Goal: Complete application form: Complete application form

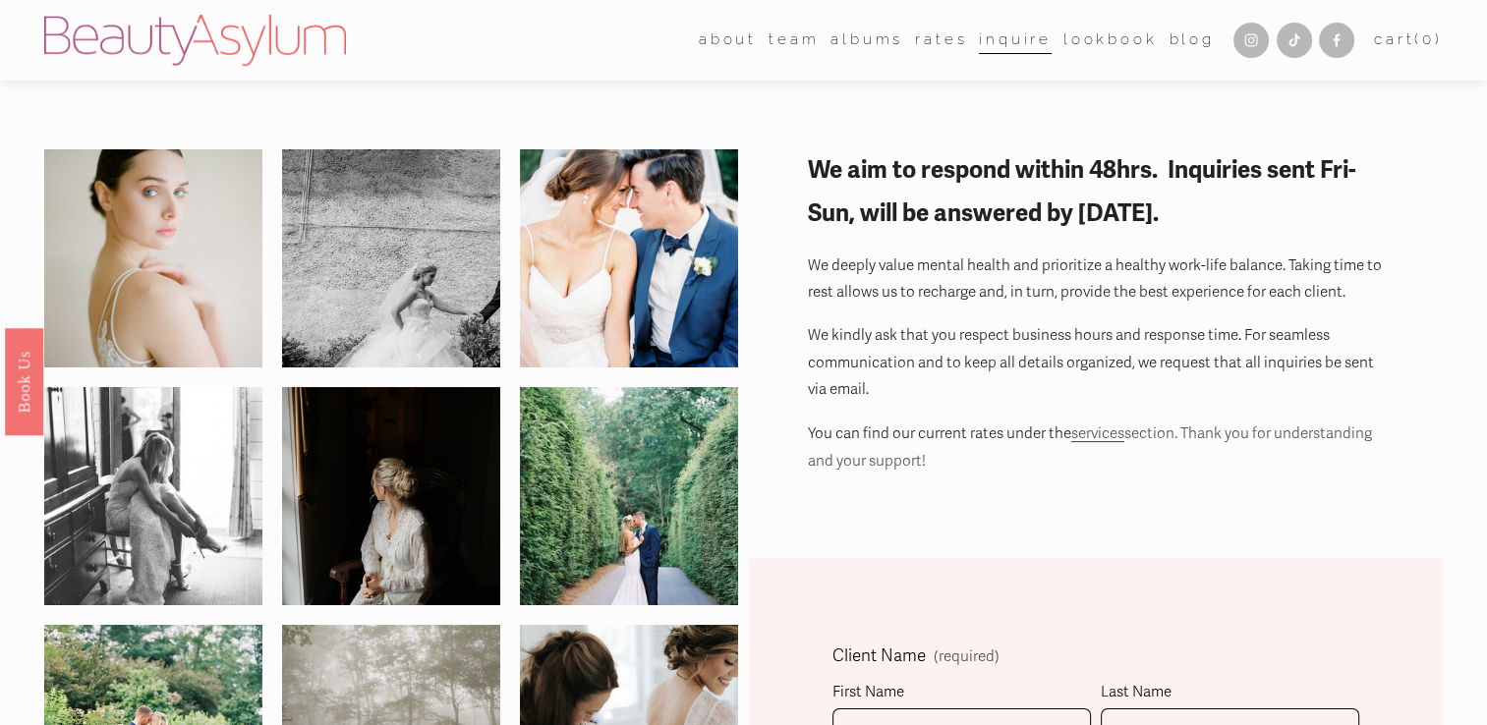
click at [949, 423] on p "You can find our current rates under the services section. Thank you for unders…" at bounding box center [1096, 447] width 576 height 55
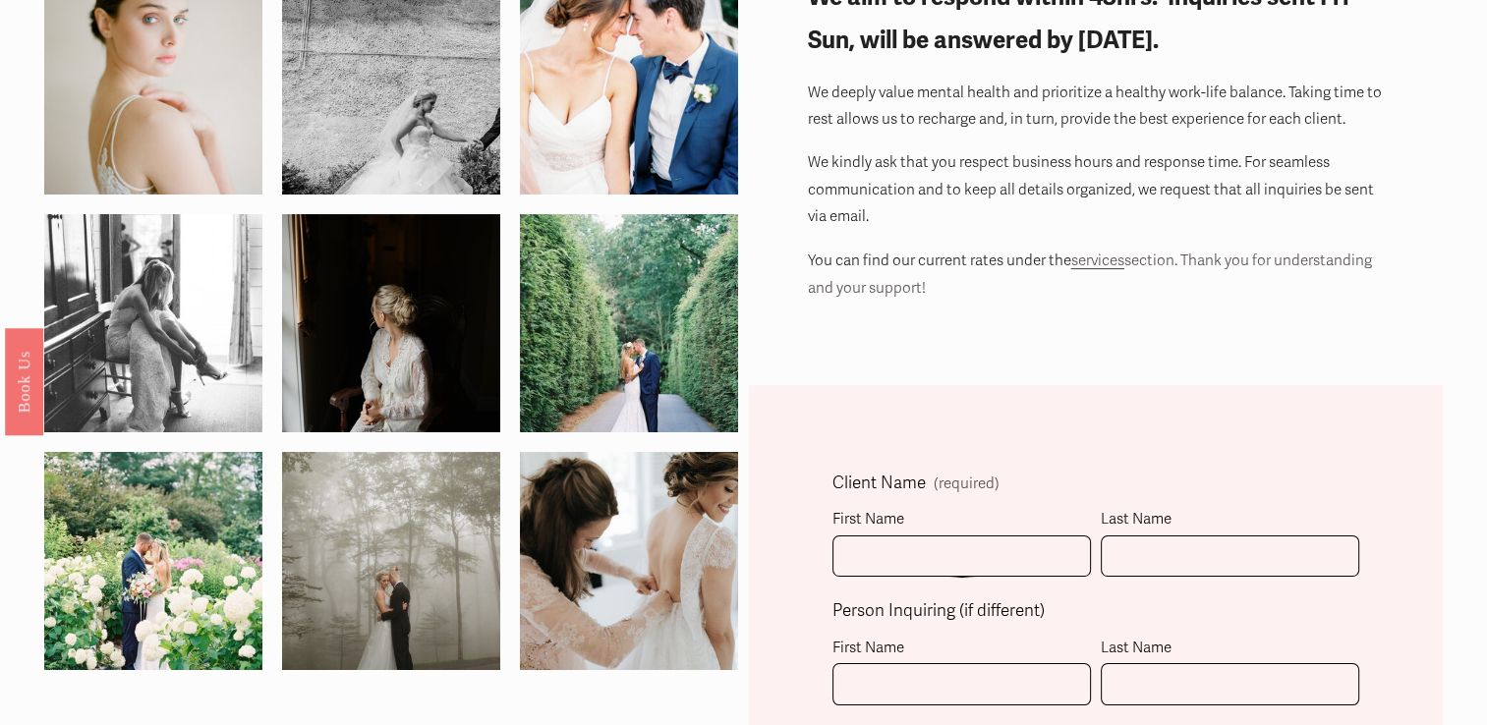
scroll to position [174, 0]
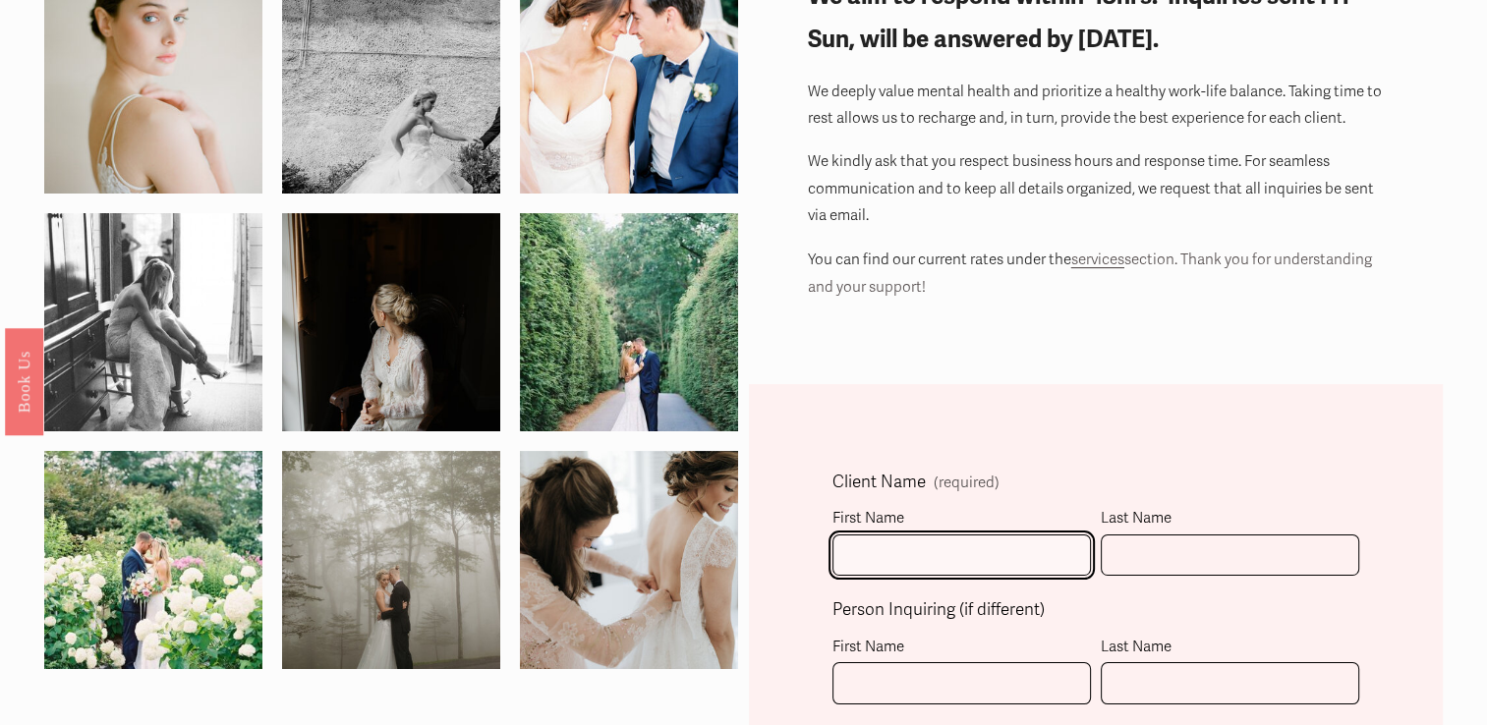
click at [915, 549] on input "First Name" at bounding box center [961, 556] width 258 height 42
type input "M"
type input "[PERSON_NAME]"
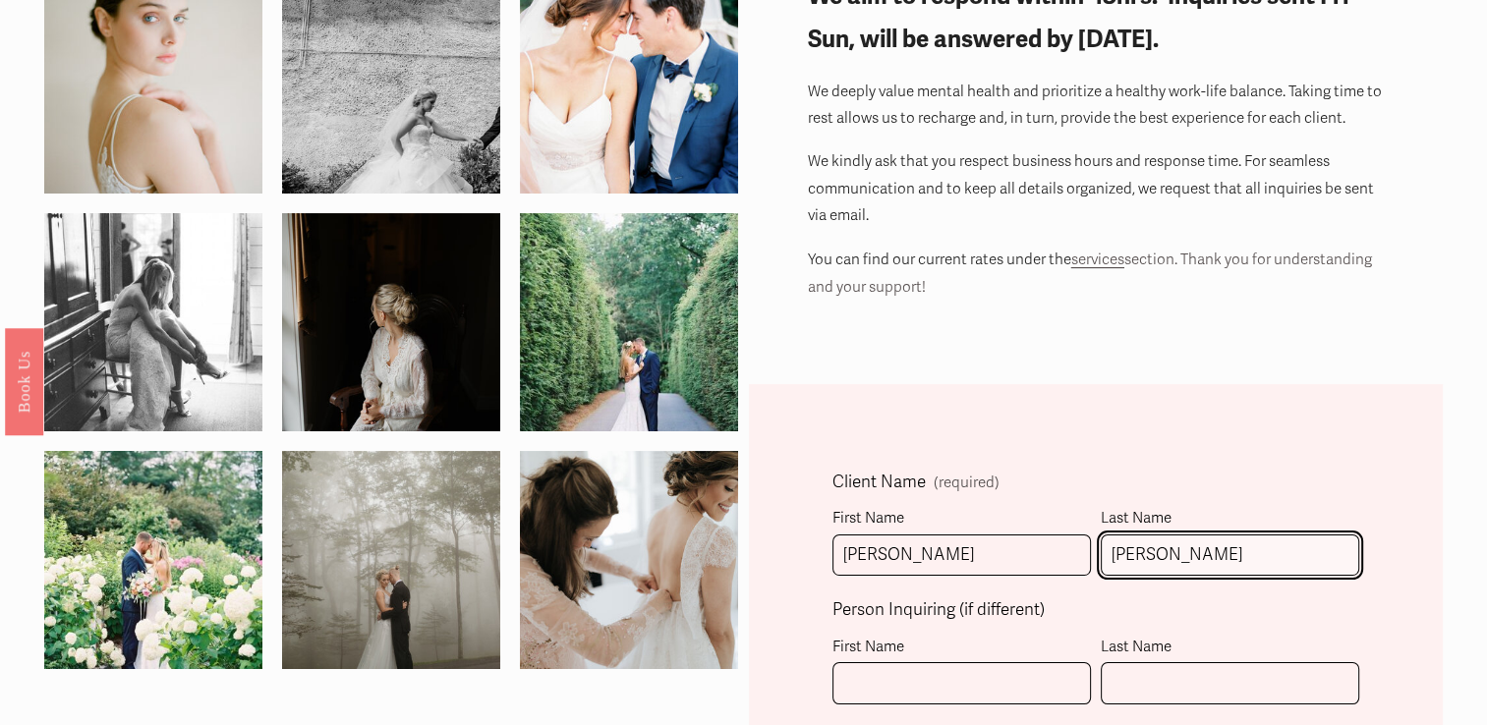
type input "[PERSON_NAME]"
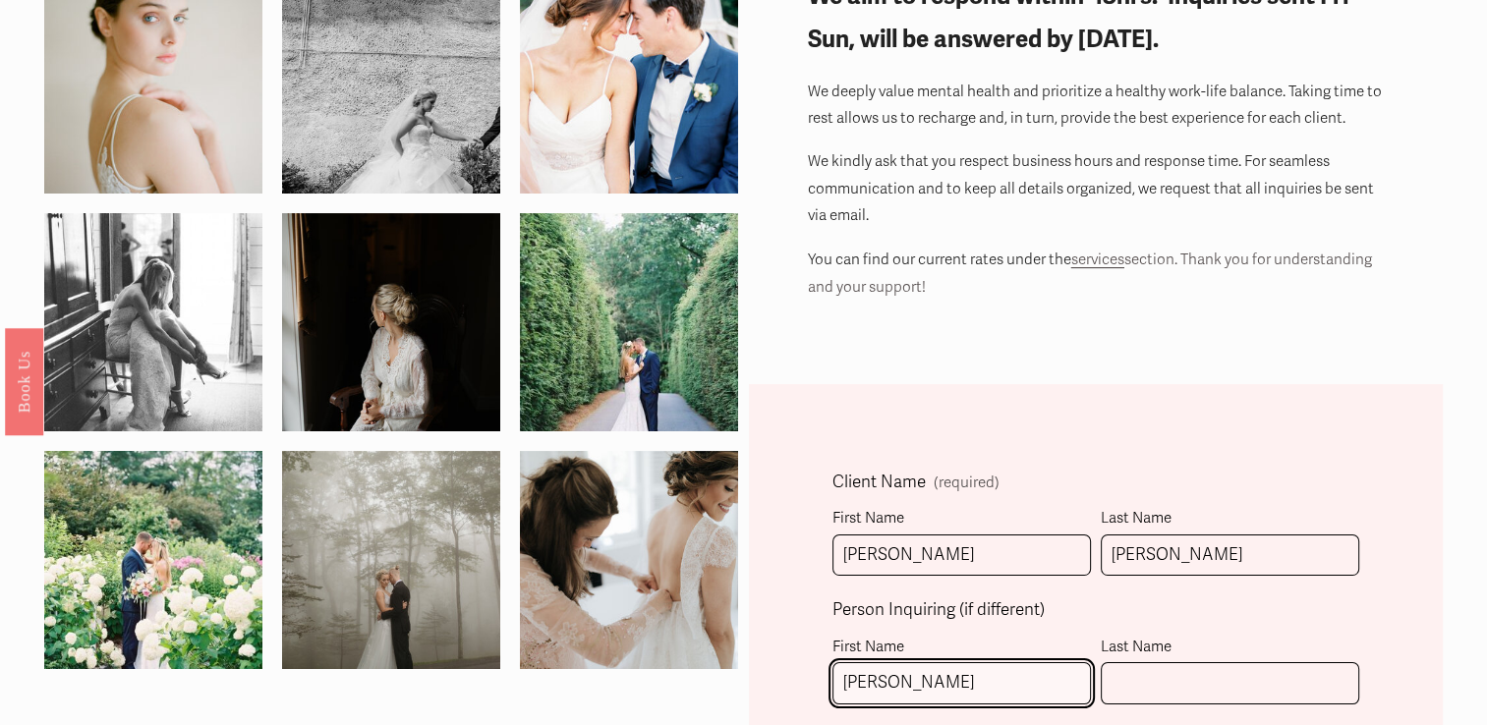
type input "[PERSON_NAME]"
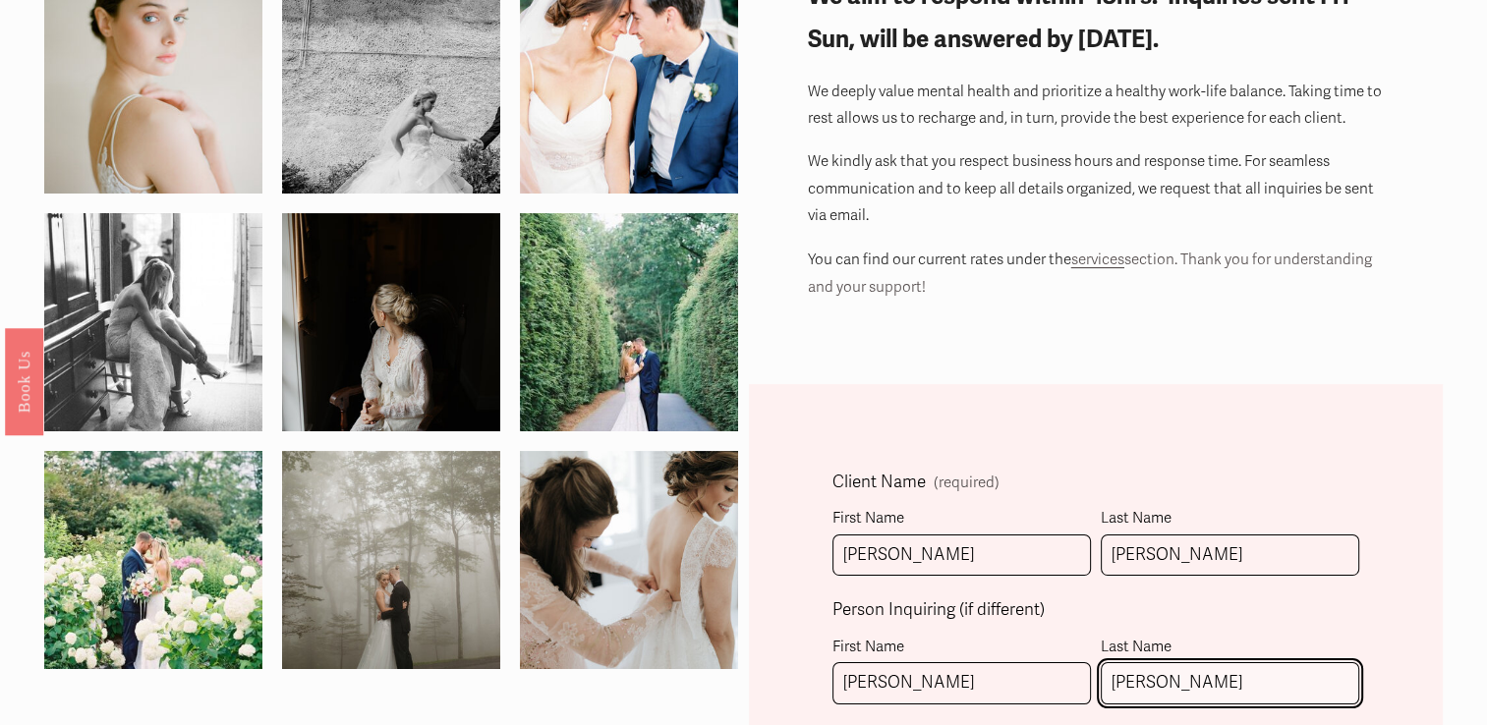
type input "[PERSON_NAME]"
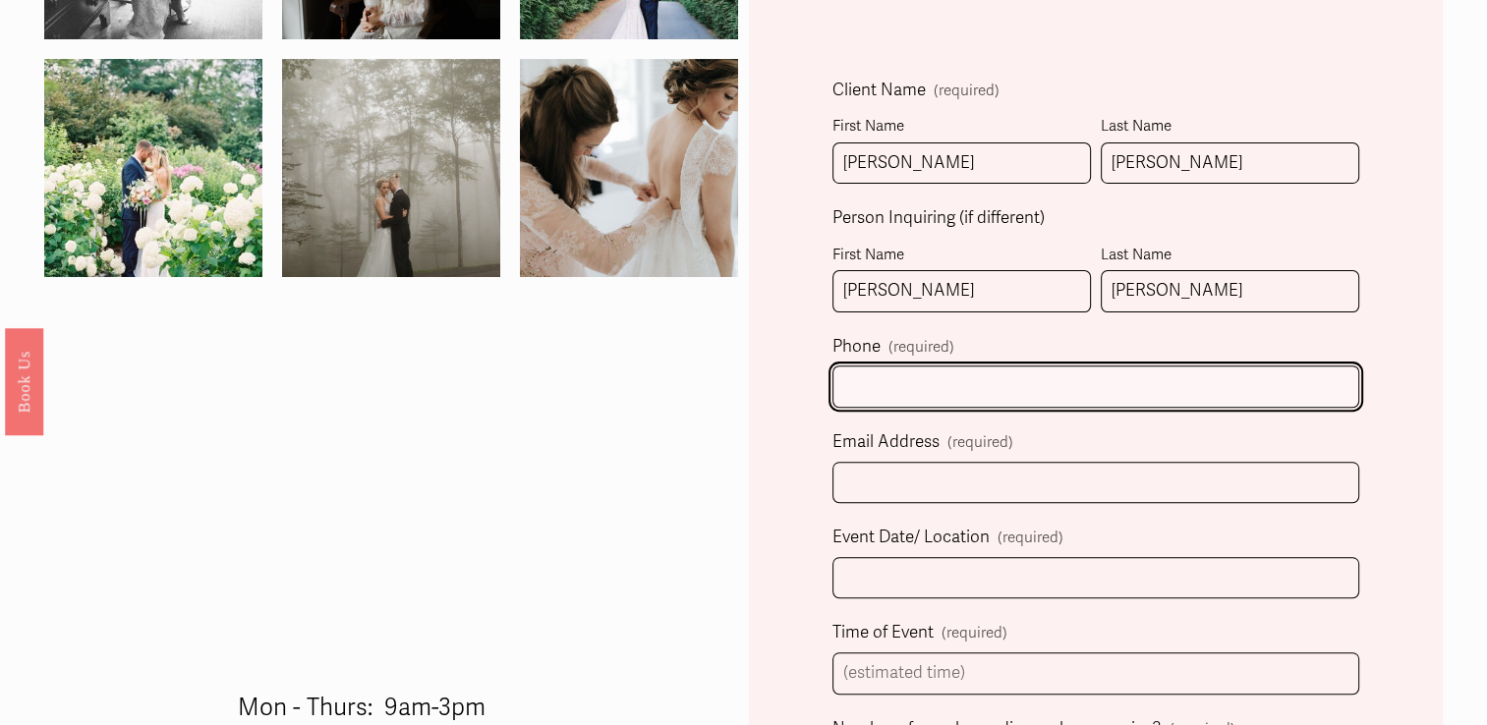
scroll to position [593, 0]
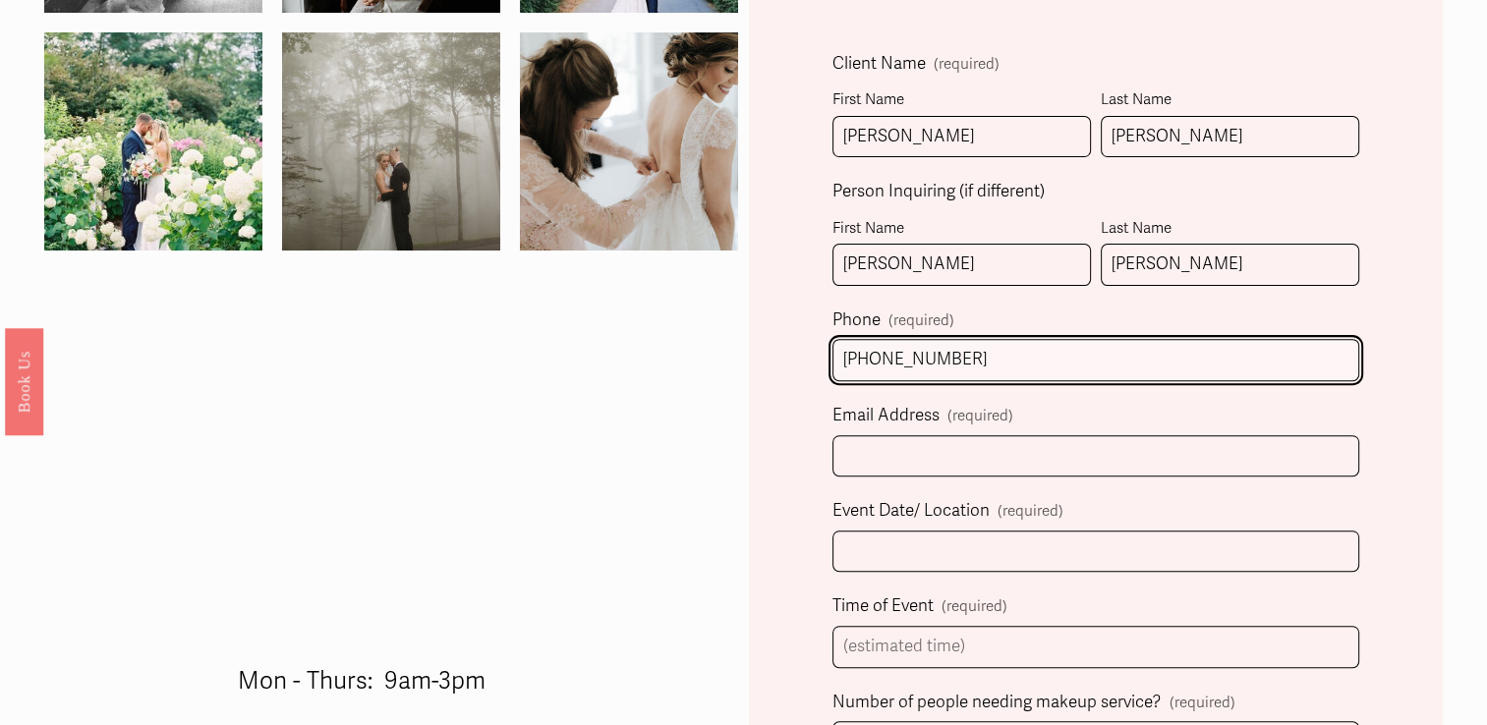
type input "[PHONE_NUMBER]"
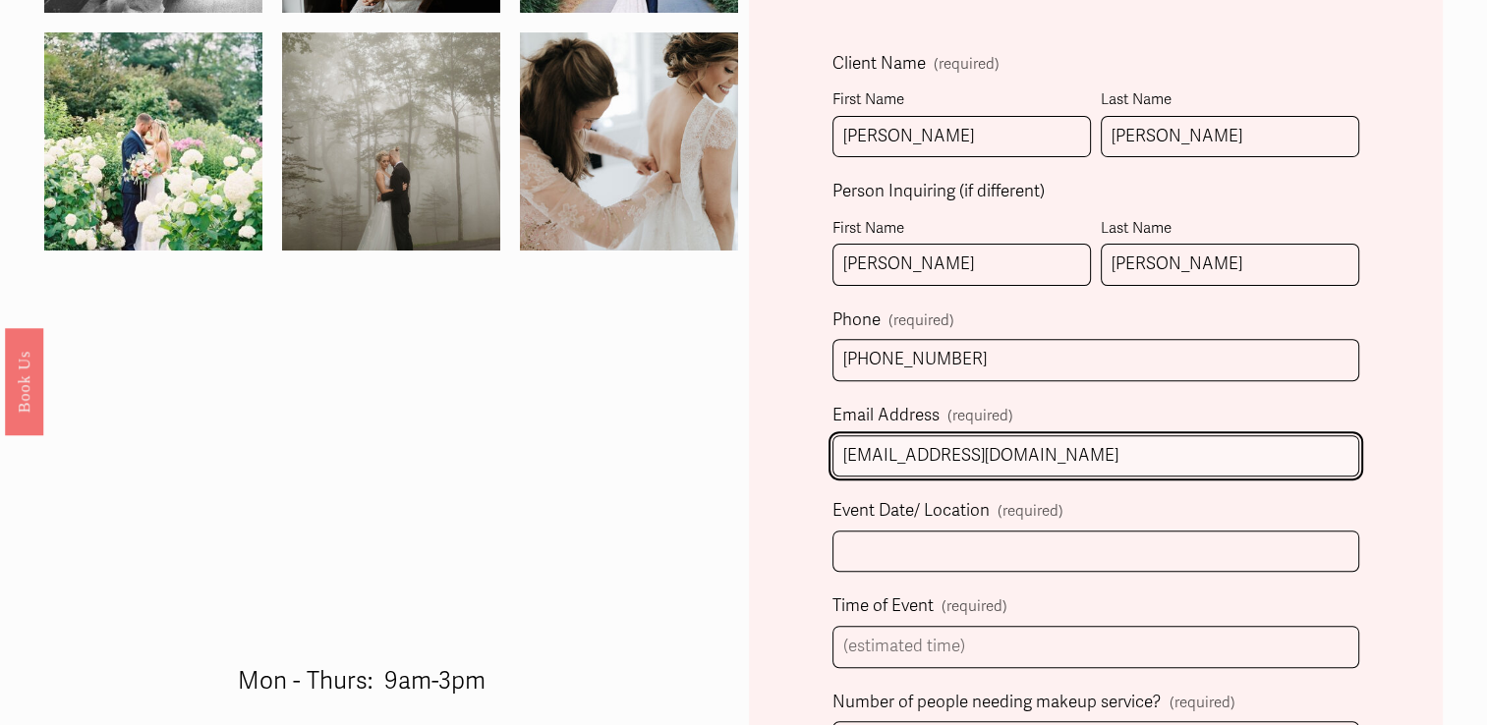
type input "[EMAIL_ADDRESS][DOMAIN_NAME]"
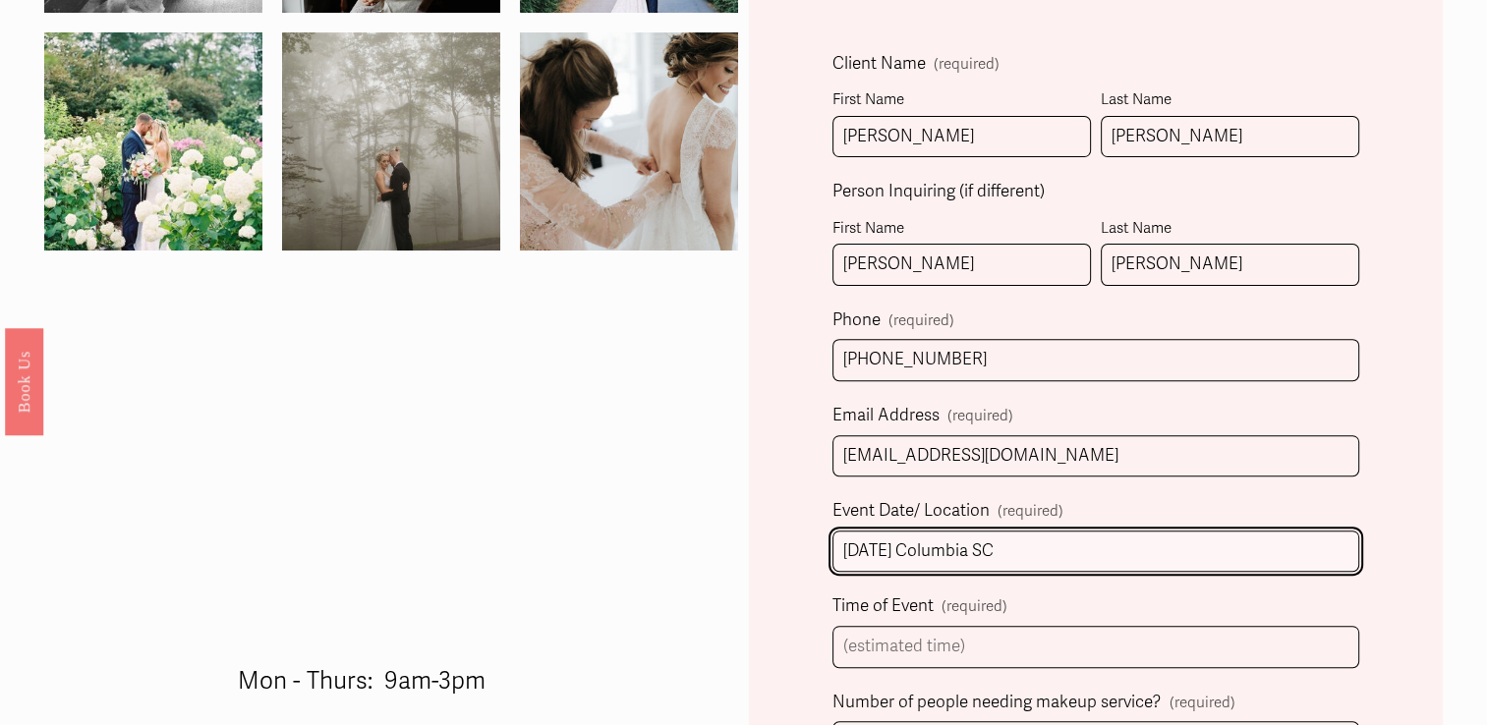
type input "[DATE] Columbia SC"
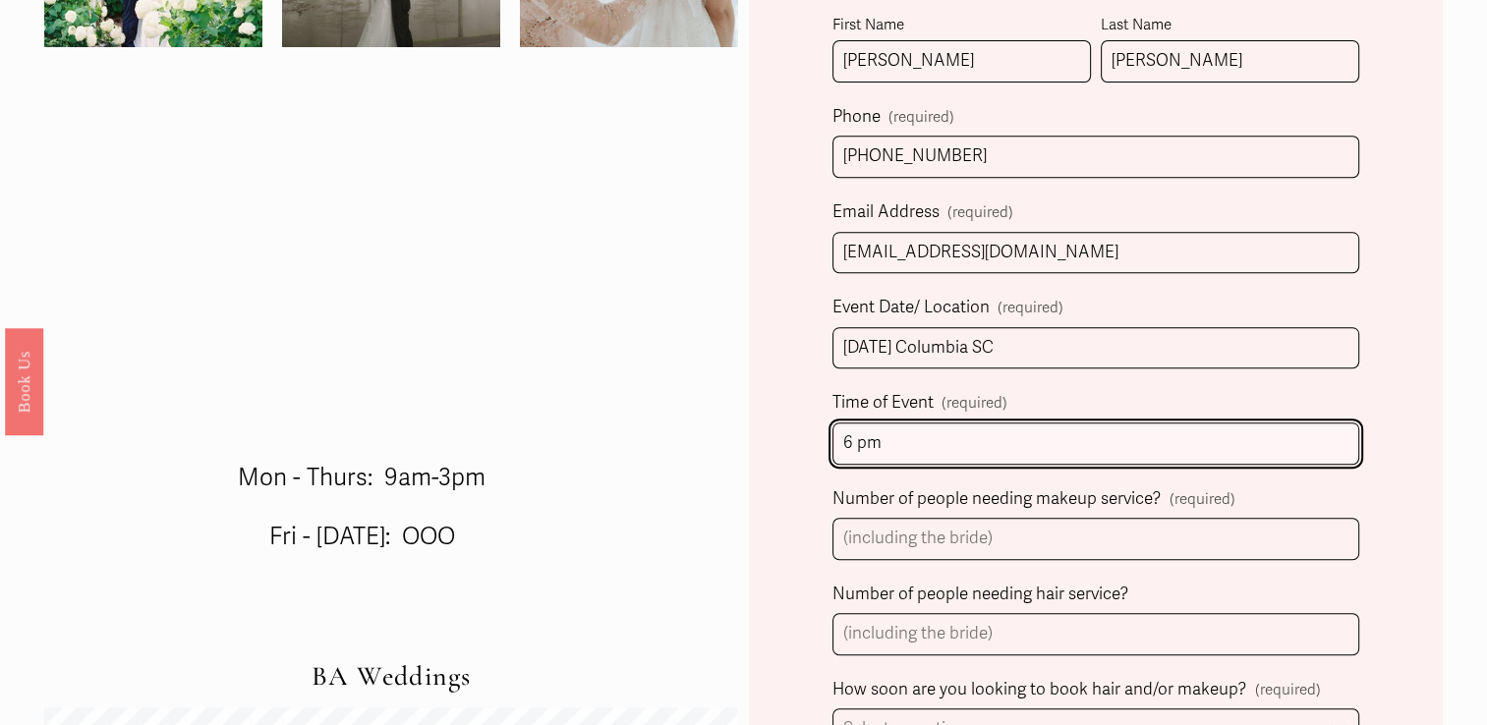
scroll to position [928, 0]
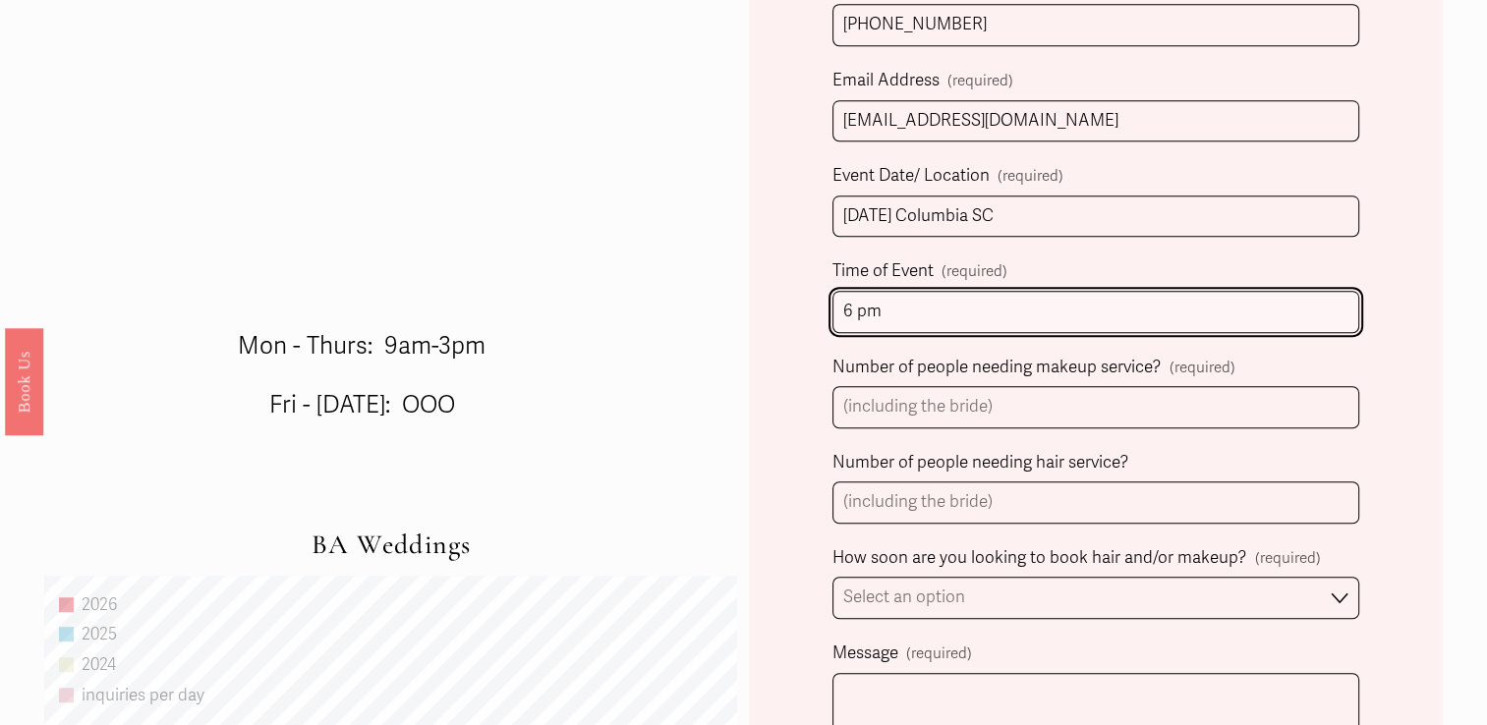
type input "6 pm"
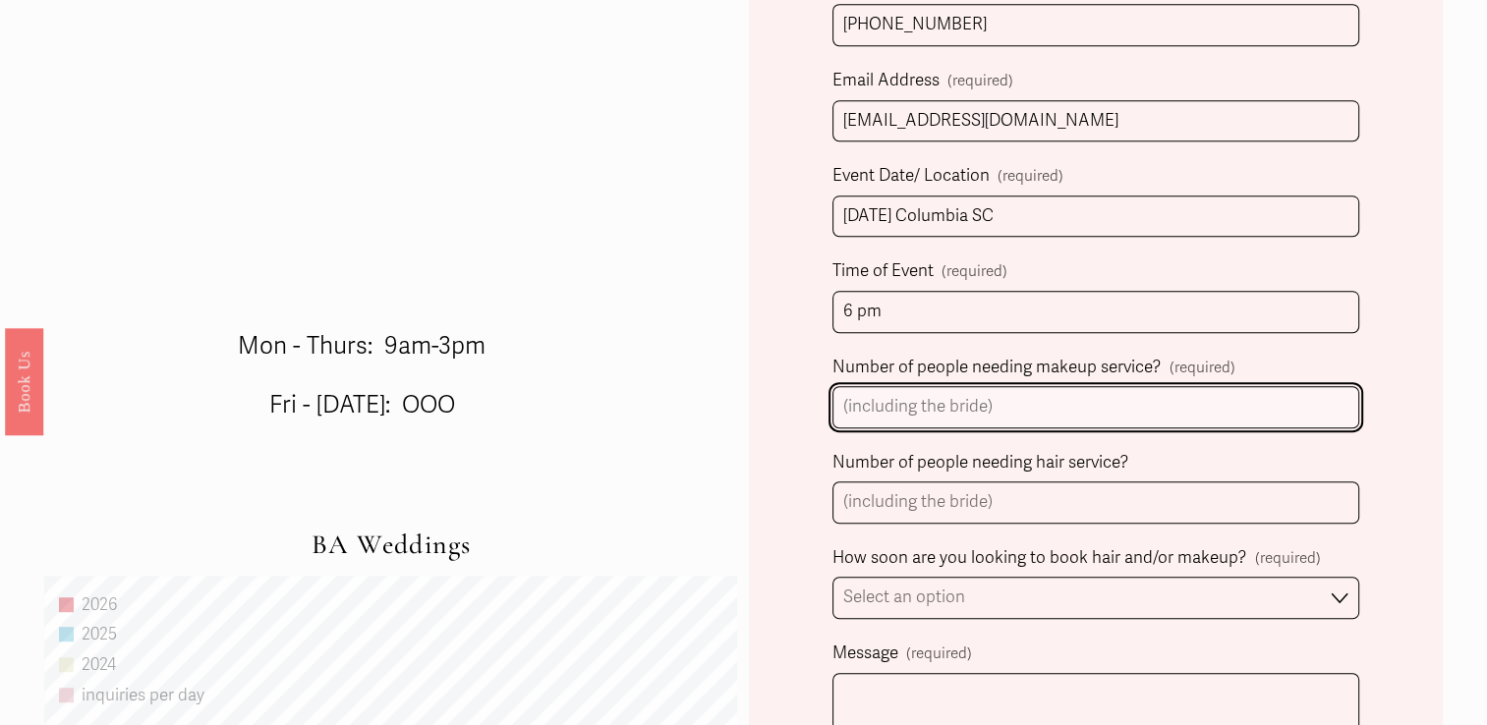
click at [877, 411] on input "Number of people needing makeup service? (required)" at bounding box center [1095, 407] width 527 height 42
type input "8"
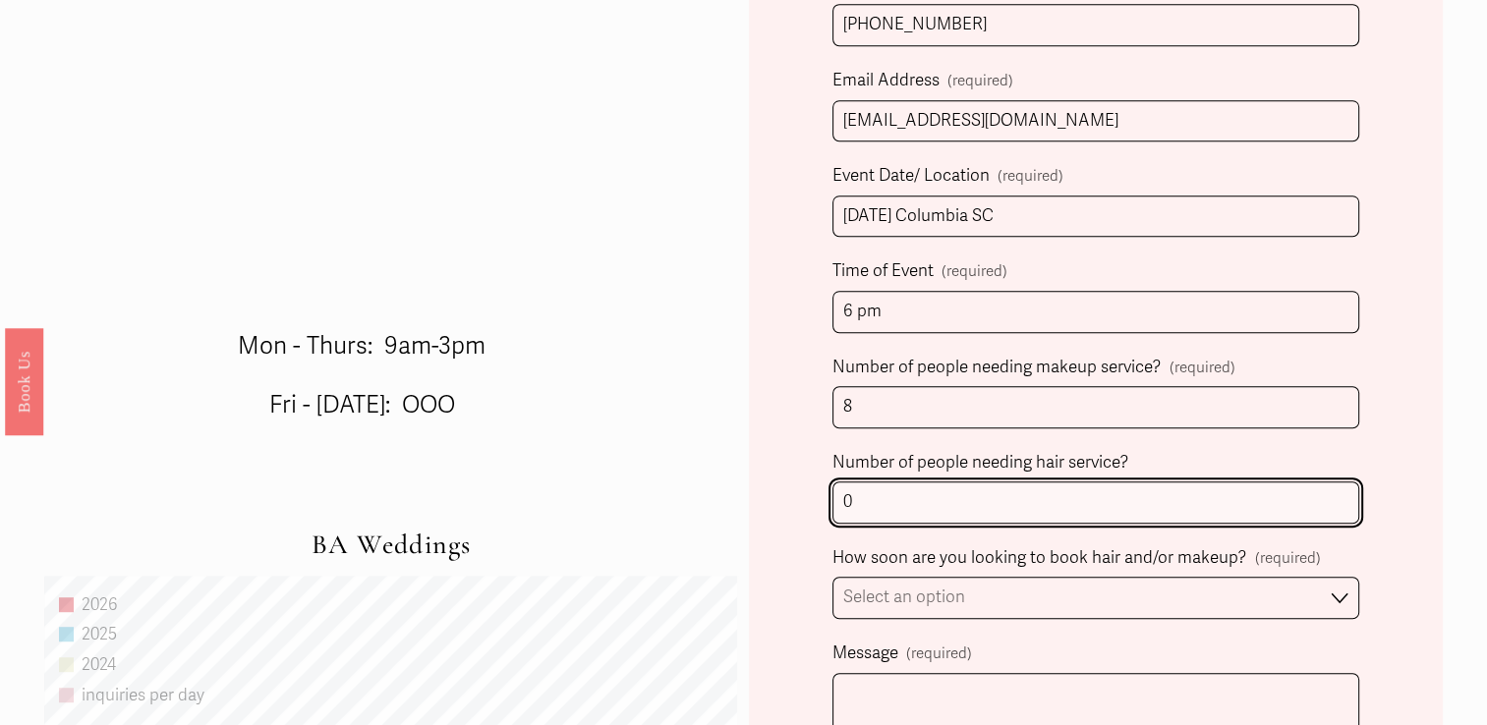
type input "0"
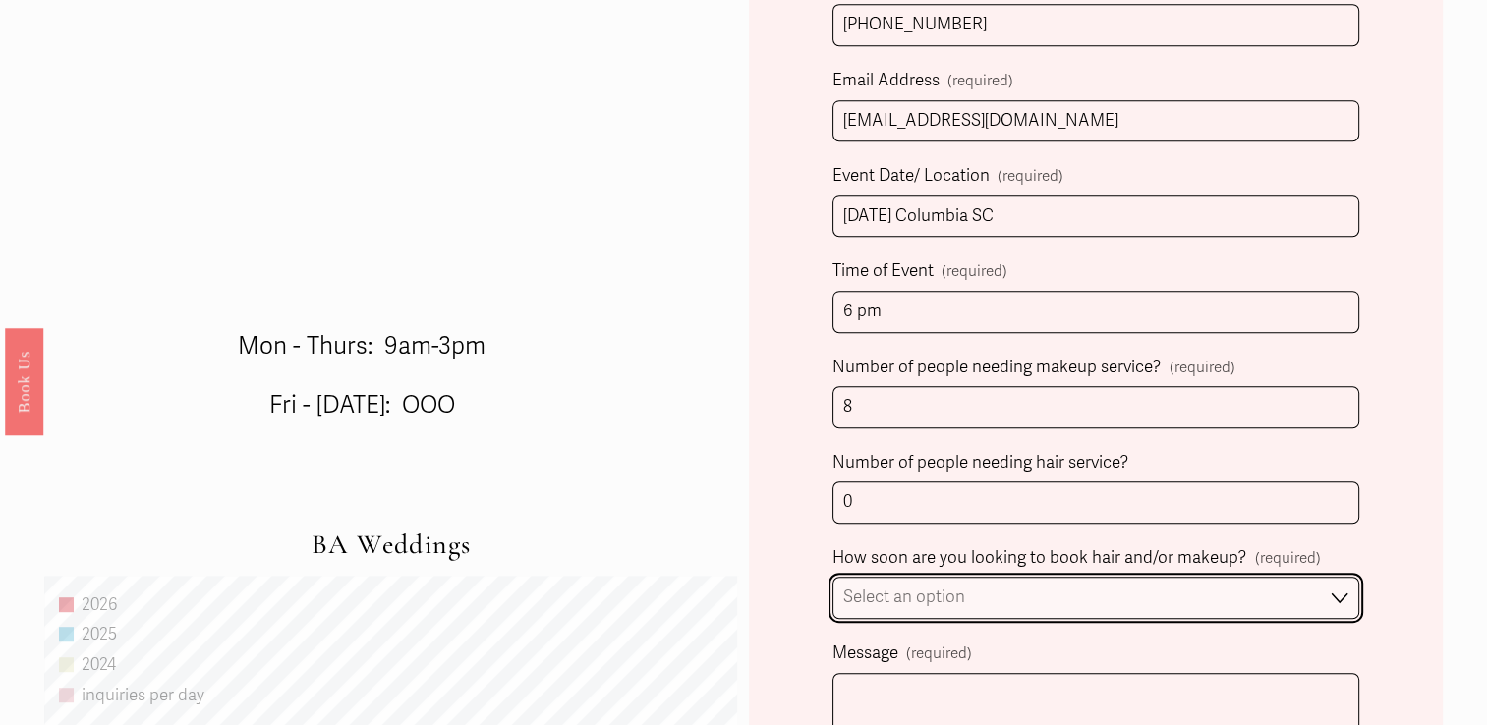
select select "Immediately"
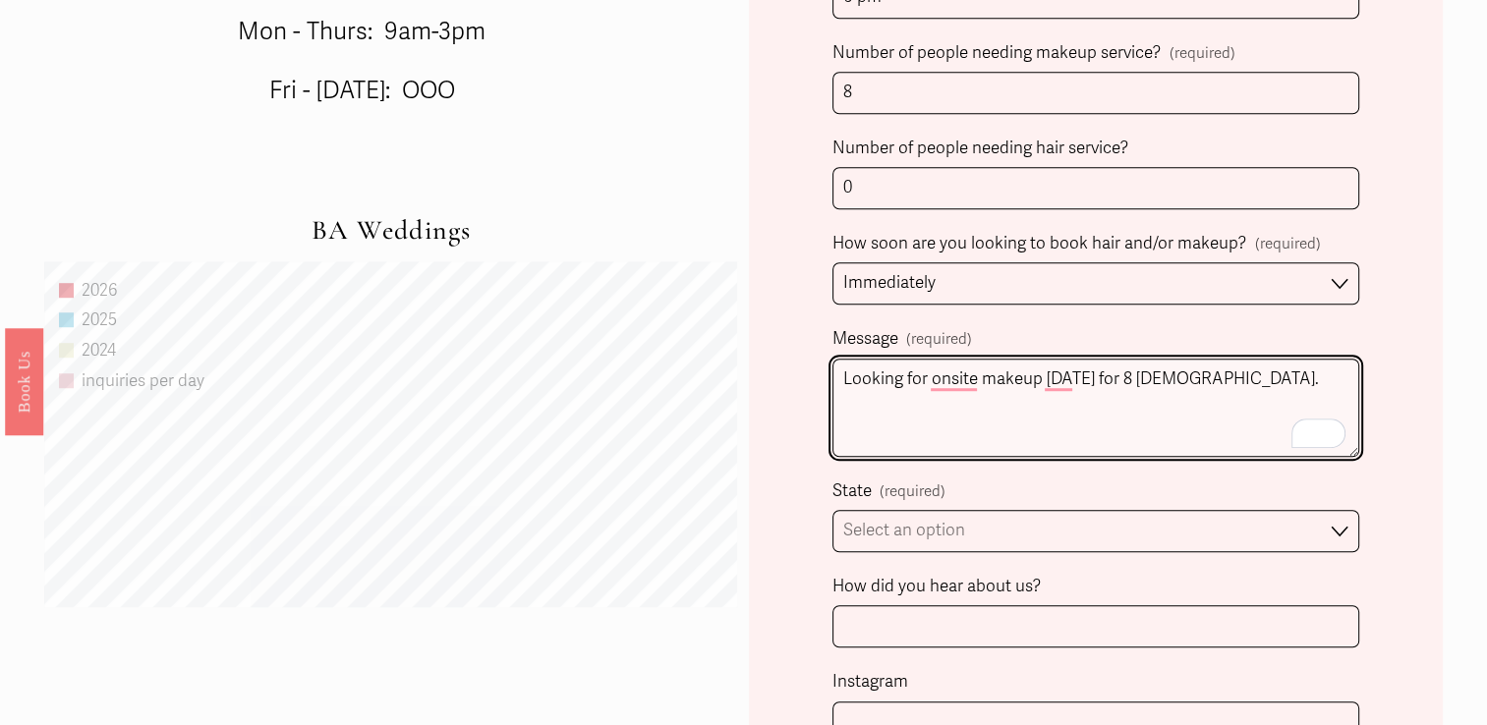
scroll to position [1246, 0]
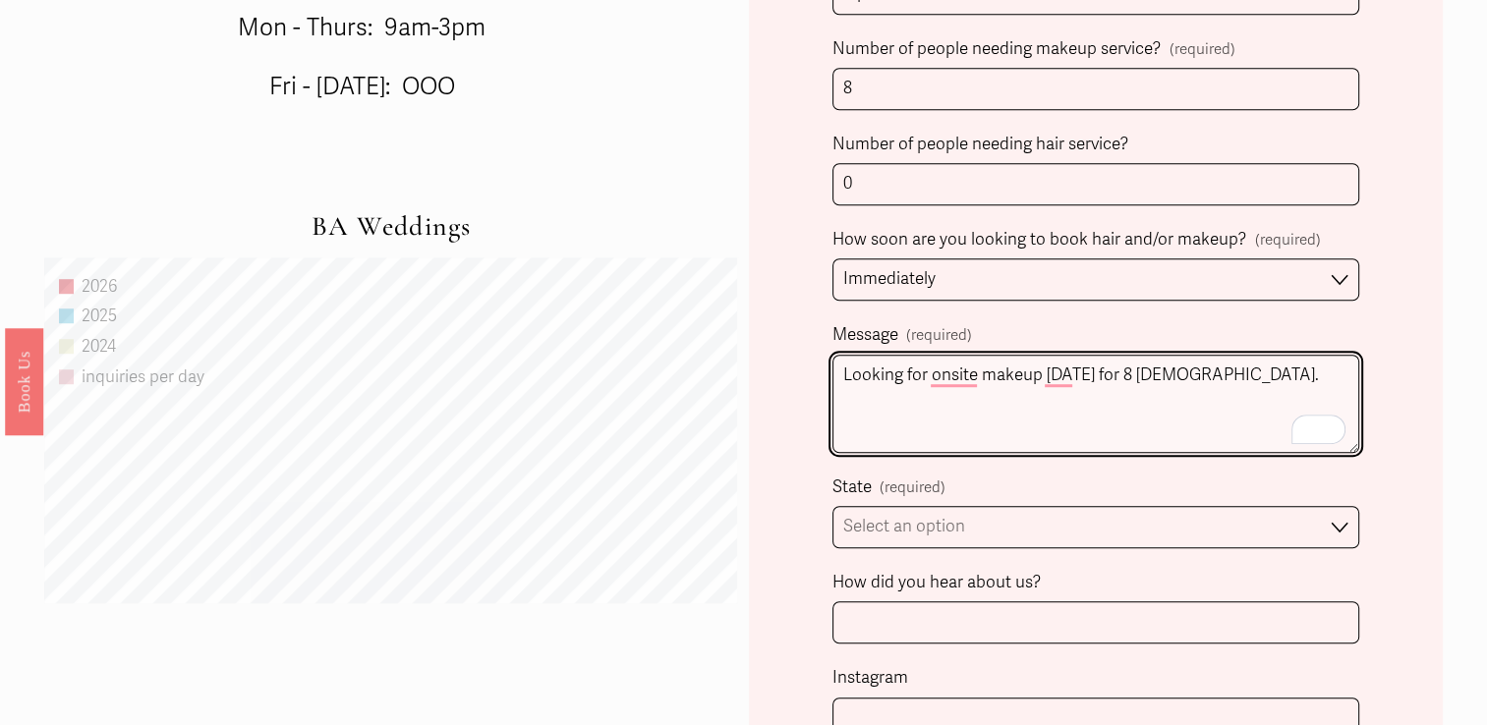
type textarea "Looking for onsite makeup [DATE] for 8 [DEMOGRAPHIC_DATA]."
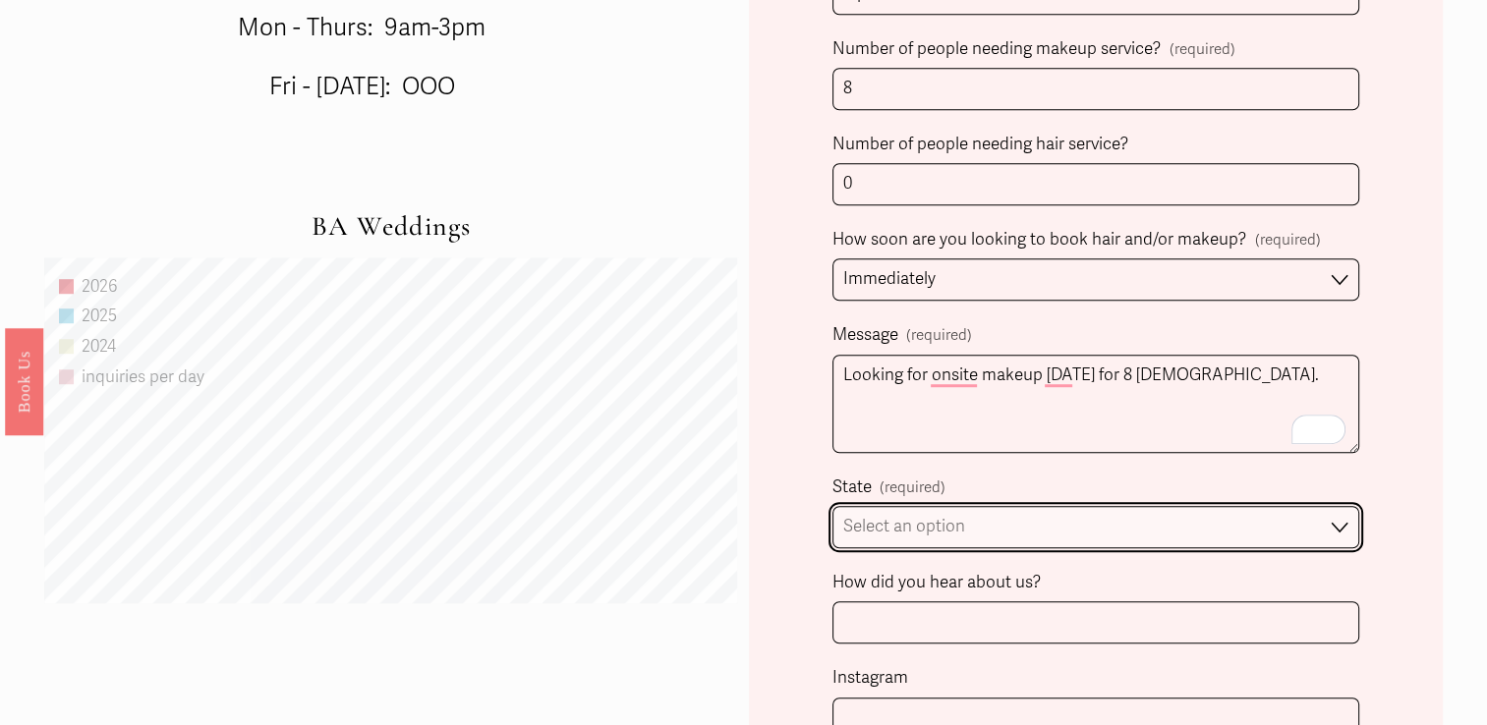
click at [912, 536] on select "Select an option Please Select One [GEOGRAPHIC_DATA], [GEOGRAPHIC_DATA] [GEOGRA…" at bounding box center [1095, 527] width 527 height 42
select select "[GEOGRAPHIC_DATA], [GEOGRAPHIC_DATA]"
click at [832, 506] on select "Select an option Please Select One [GEOGRAPHIC_DATA], [GEOGRAPHIC_DATA] [GEOGRA…" at bounding box center [1095, 527] width 527 height 42
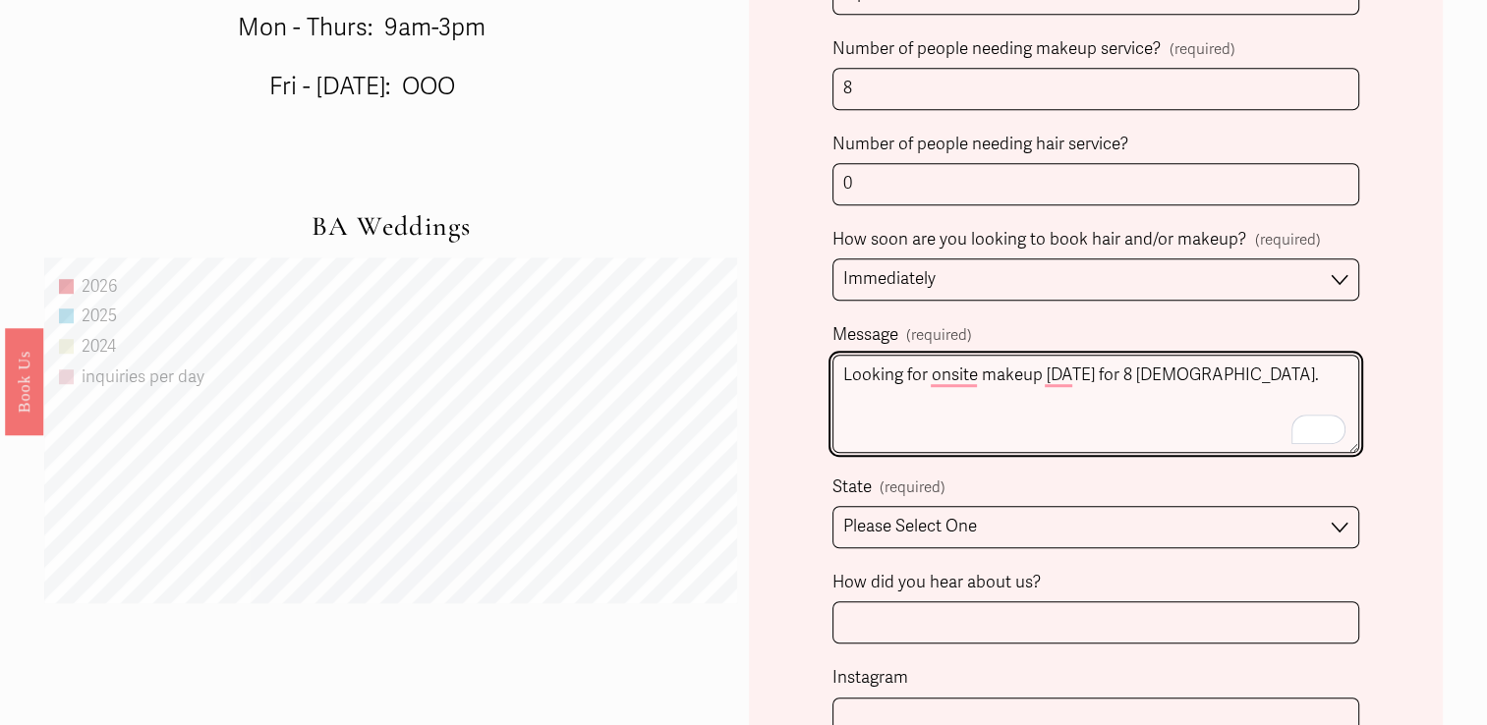
click at [1179, 378] on textarea "Looking for onsite makeup [DATE] for 8 [DEMOGRAPHIC_DATA]." at bounding box center [1095, 404] width 527 height 98
type textarea "Looking for onsite makeup [DATE] for 8 [DEMOGRAPHIC_DATA] in [GEOGRAPHIC_DATA]."
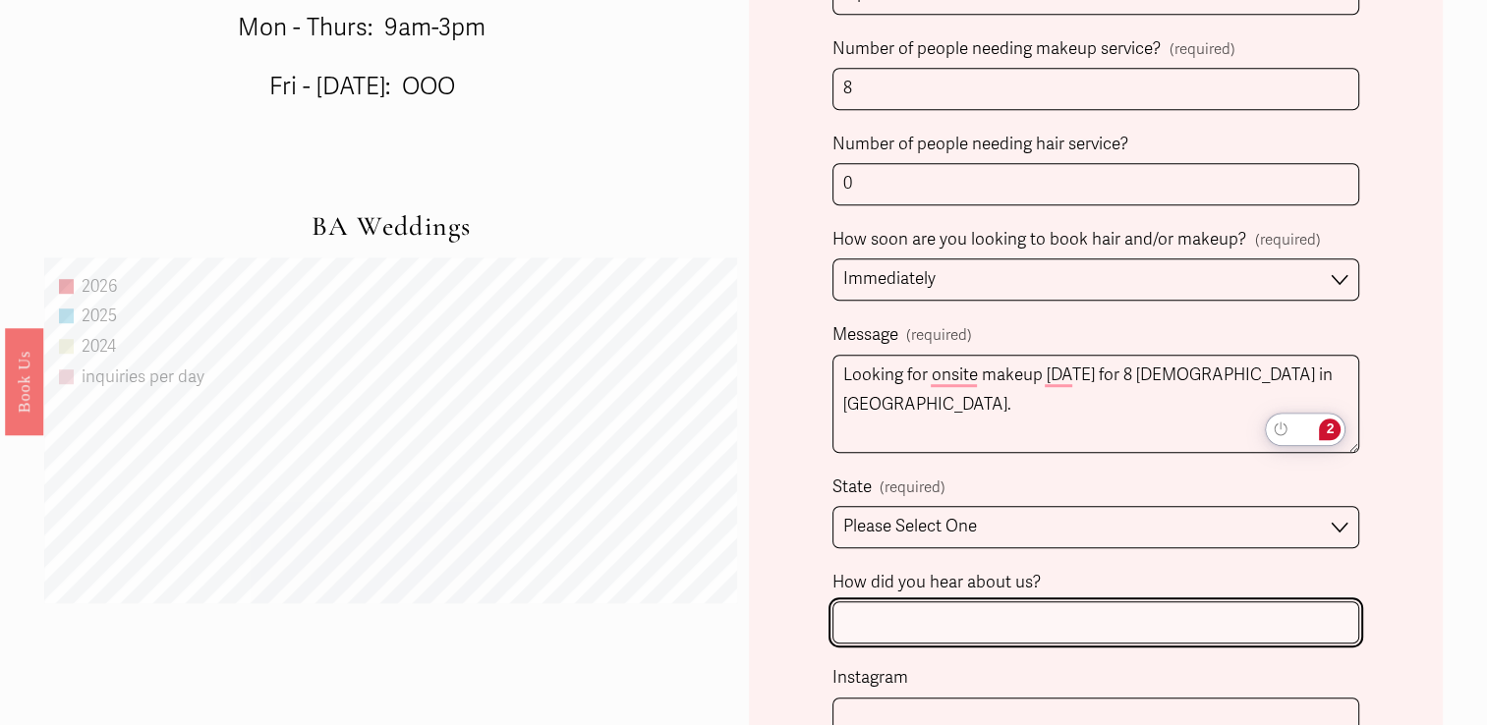
click at [927, 616] on input "How did you hear about us?" at bounding box center [1095, 622] width 527 height 42
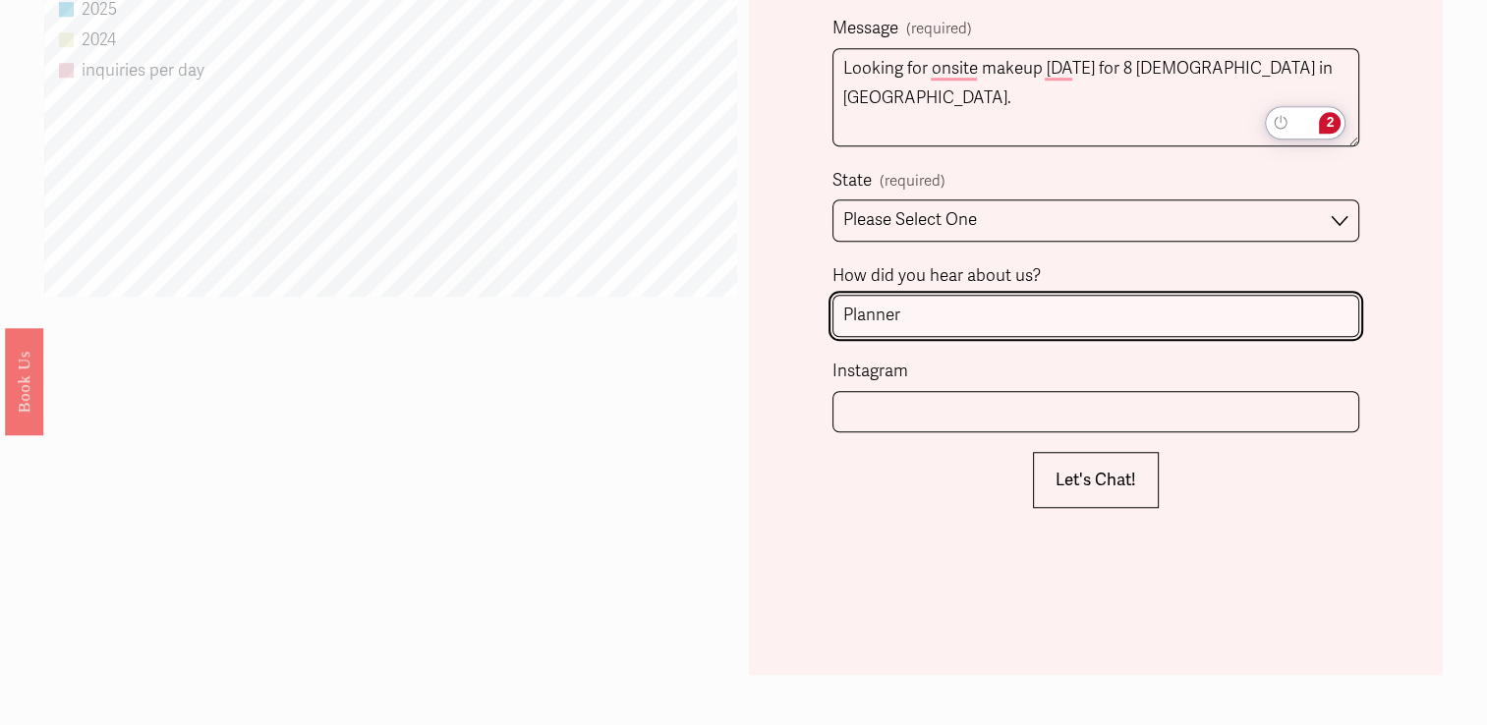
scroll to position [1557, 0]
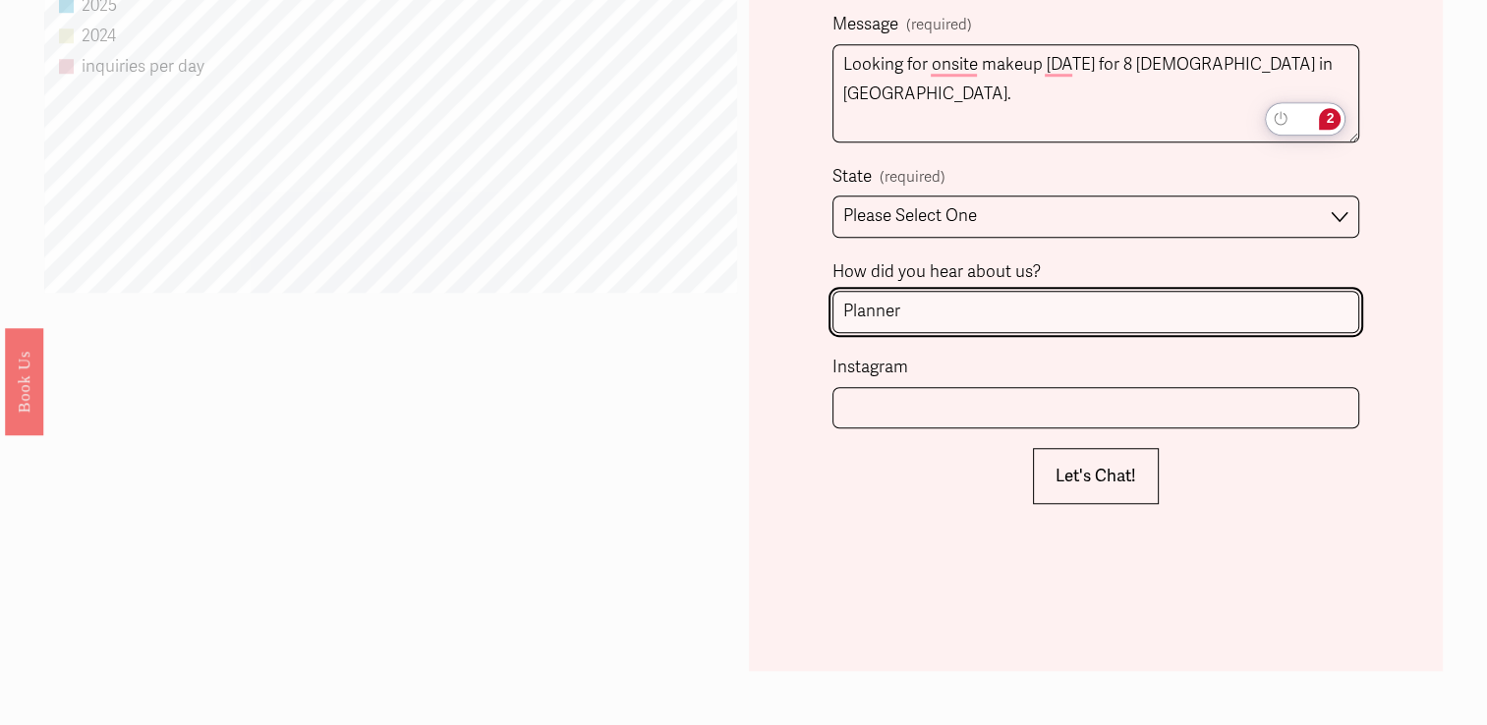
type input "Planner"
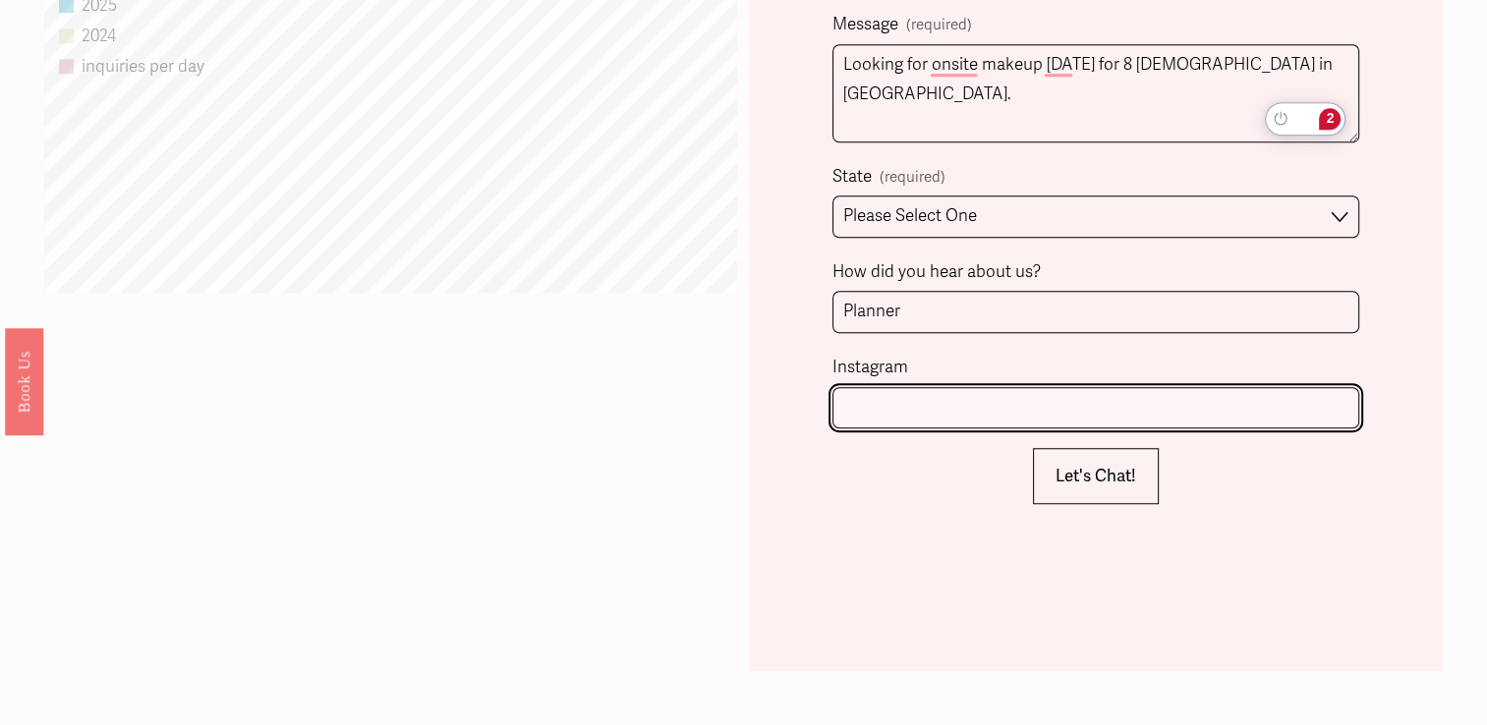
click at [902, 399] on input "Instagram" at bounding box center [1095, 408] width 527 height 42
type input "@murphyweddings"
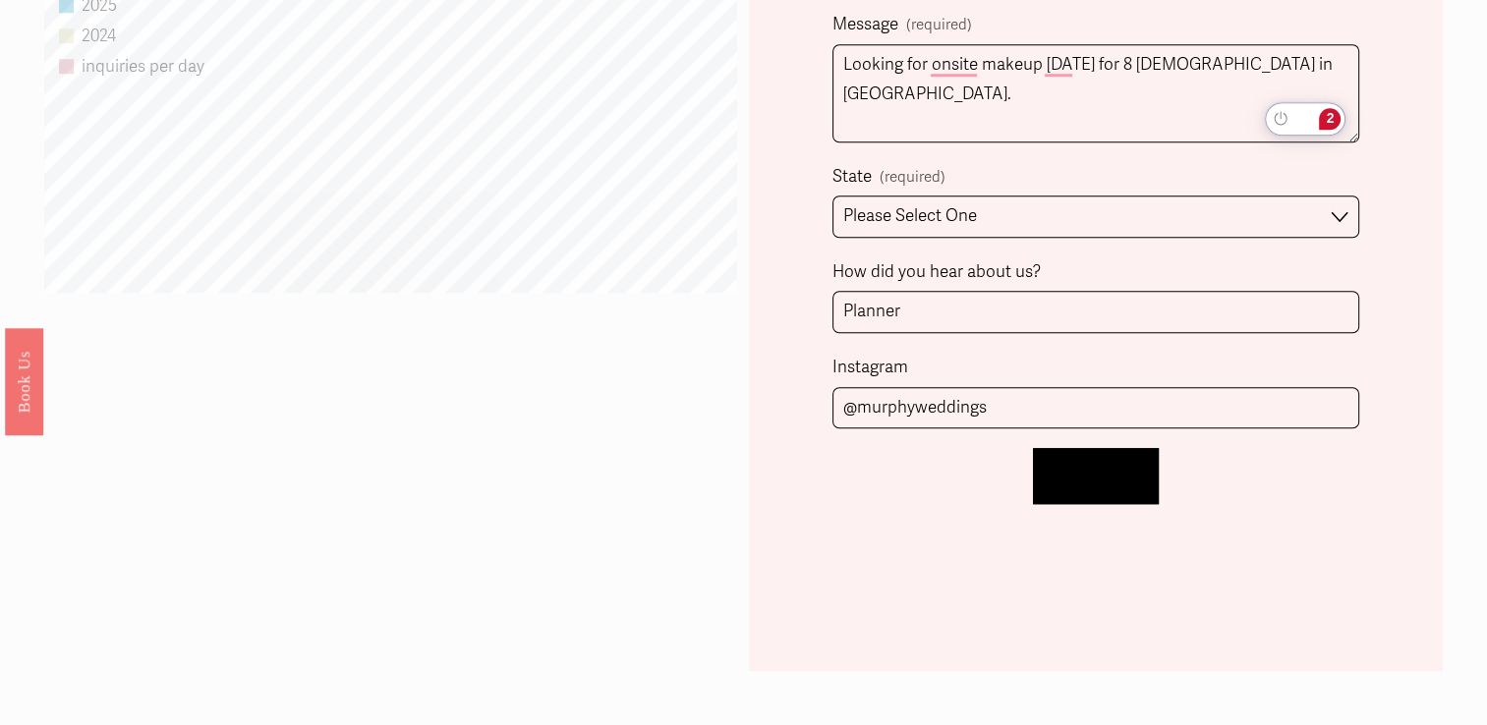
click at [1074, 472] on span "Let's Chat!" at bounding box center [1095, 476] width 81 height 21
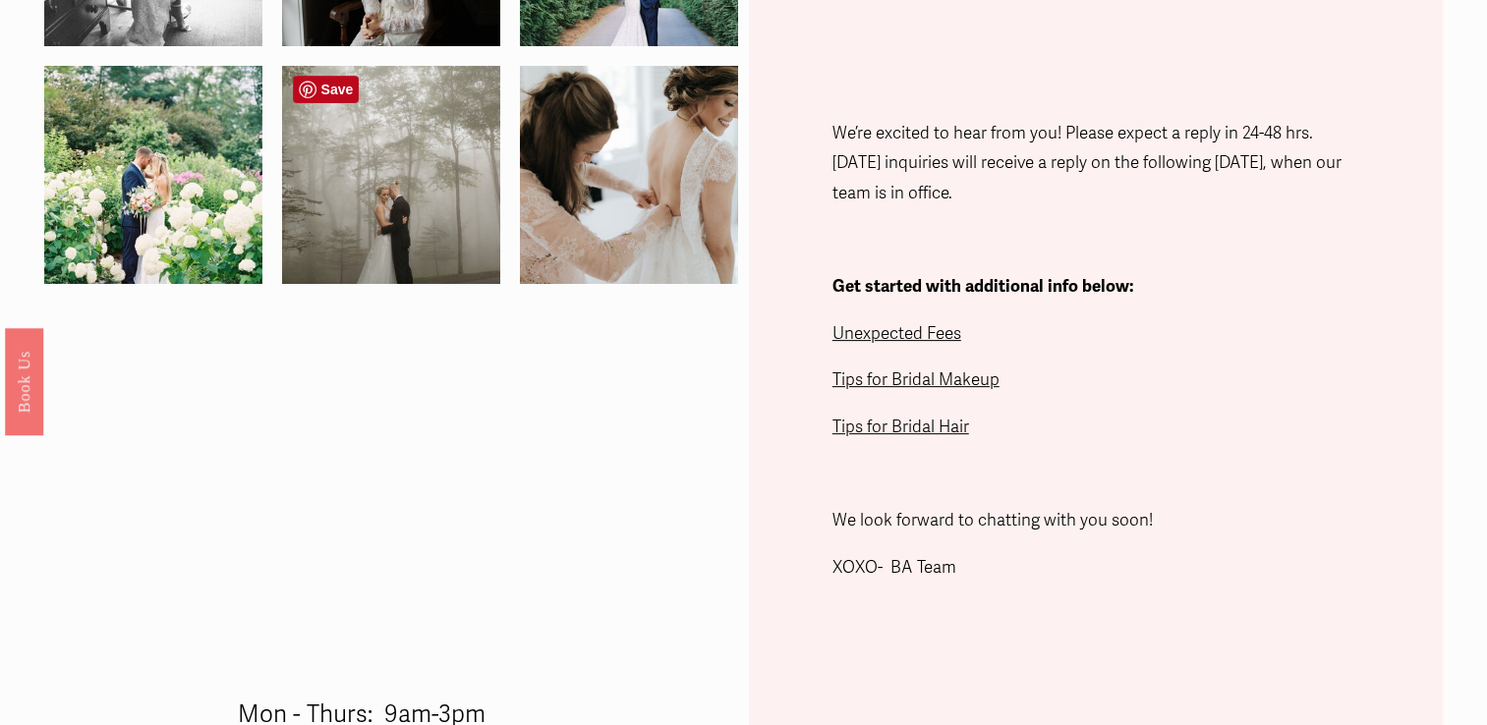
scroll to position [558, 0]
